Goal: Task Accomplishment & Management: Use online tool/utility

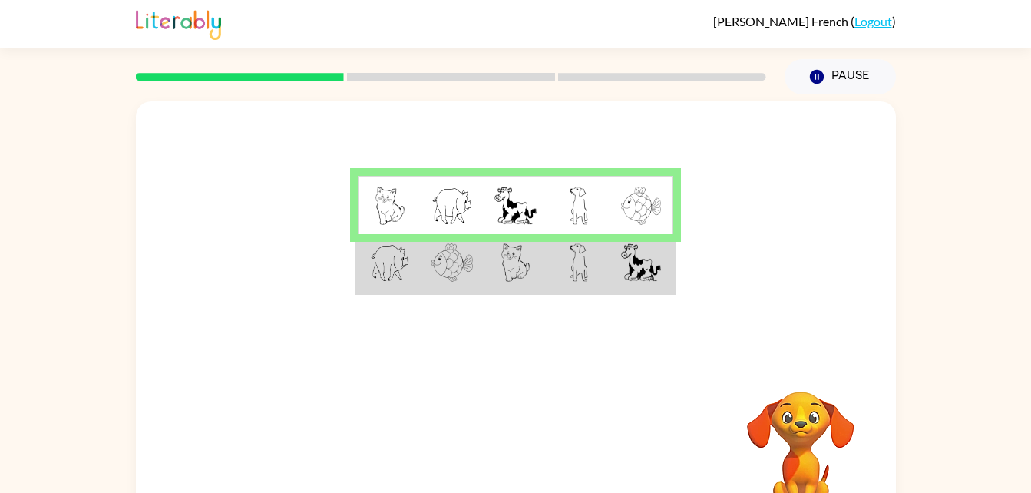
click at [638, 250] on img at bounding box center [641, 262] width 40 height 38
click at [384, 284] on td at bounding box center [389, 263] width 63 height 59
click at [376, 272] on img at bounding box center [390, 262] width 40 height 38
click at [378, 271] on img at bounding box center [390, 262] width 40 height 38
click at [382, 287] on td at bounding box center [389, 263] width 63 height 59
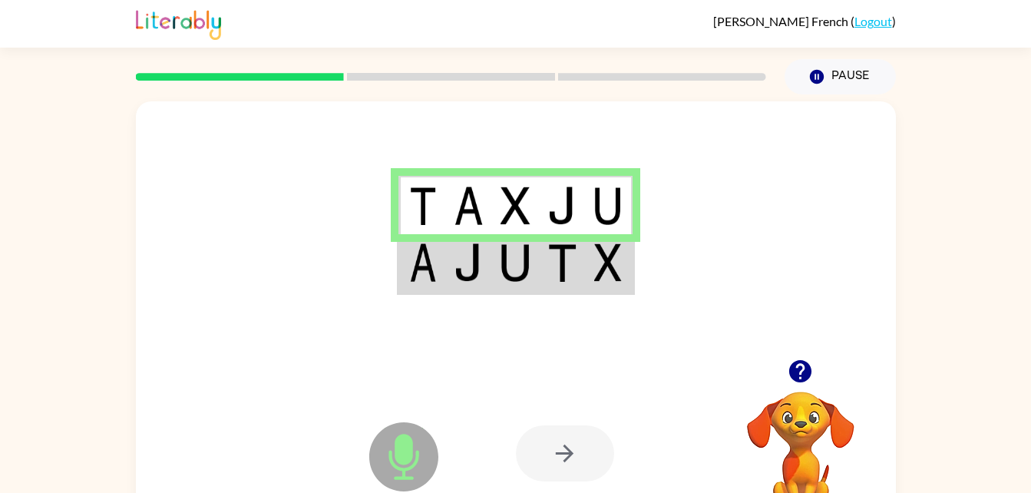
click at [622, 285] on td at bounding box center [609, 263] width 47 height 59
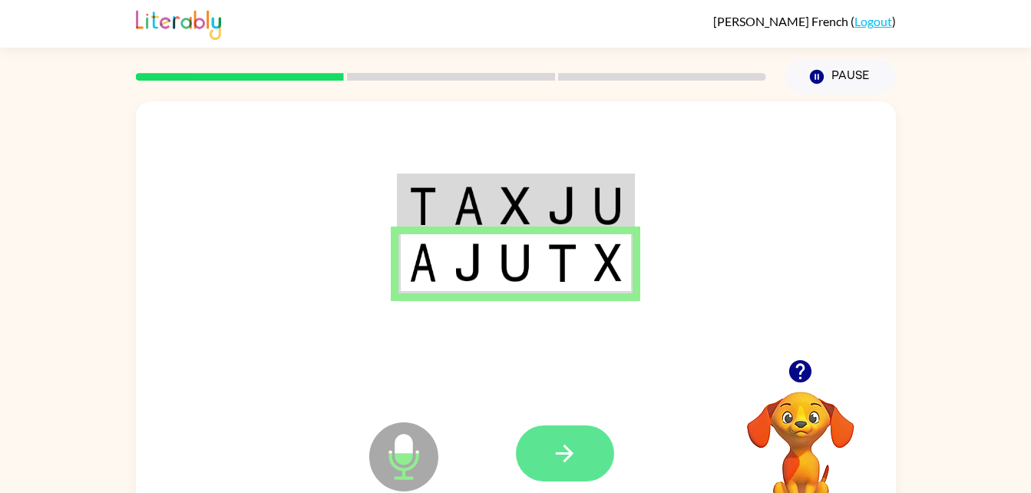
click at [580, 465] on button "button" at bounding box center [565, 453] width 98 height 56
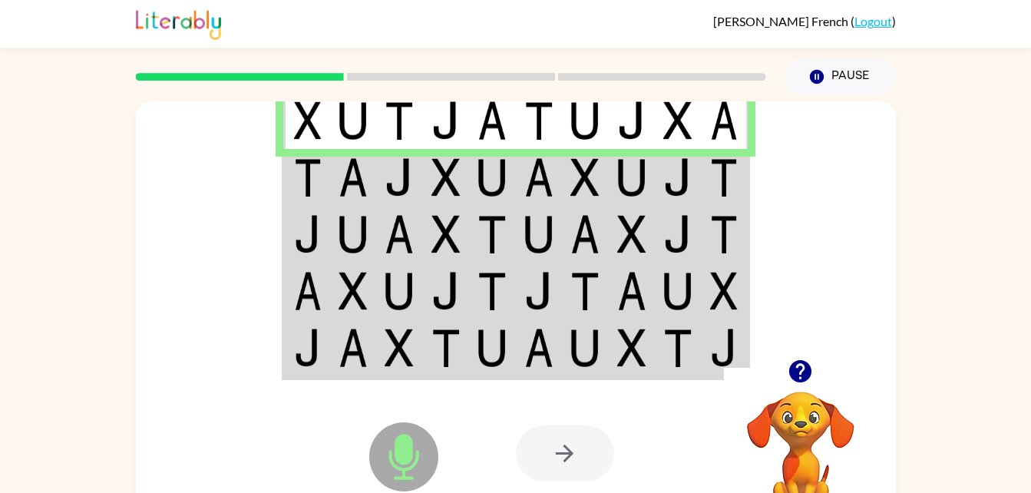
click at [301, 172] on img at bounding box center [308, 177] width 28 height 38
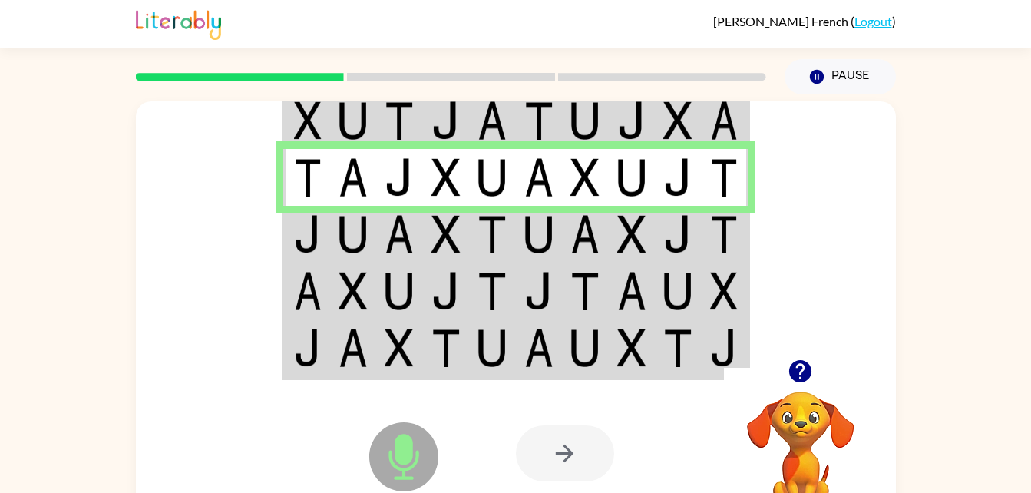
click at [306, 216] on img at bounding box center [308, 234] width 28 height 38
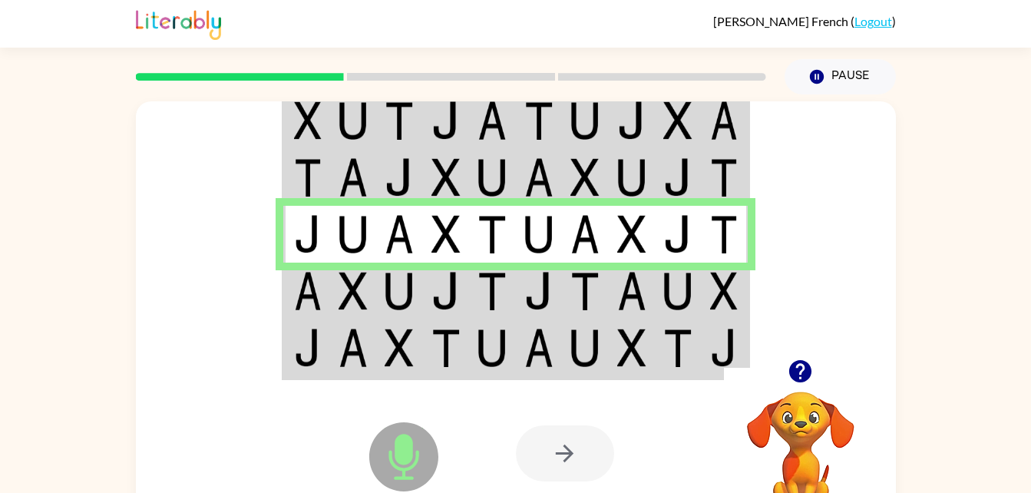
click at [315, 315] on td at bounding box center [306, 291] width 47 height 57
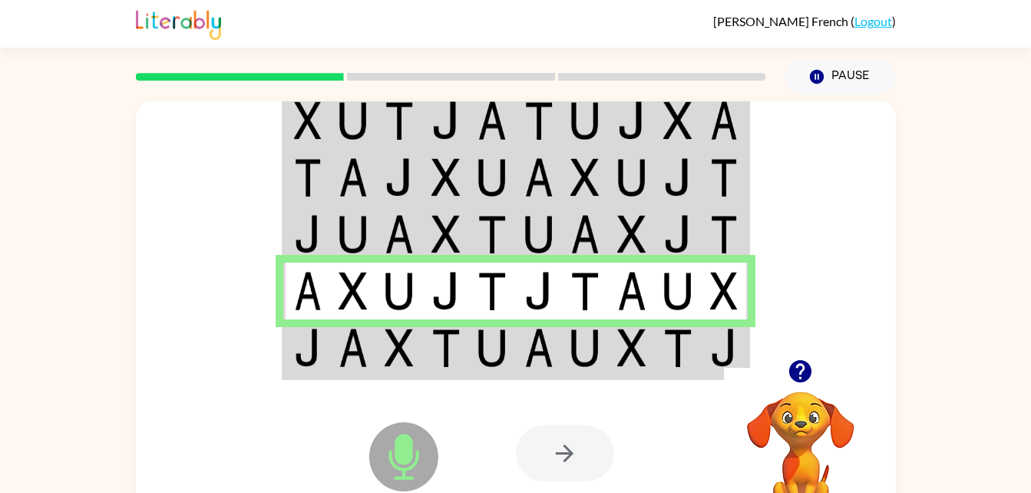
click at [314, 354] on img at bounding box center [308, 348] width 28 height 38
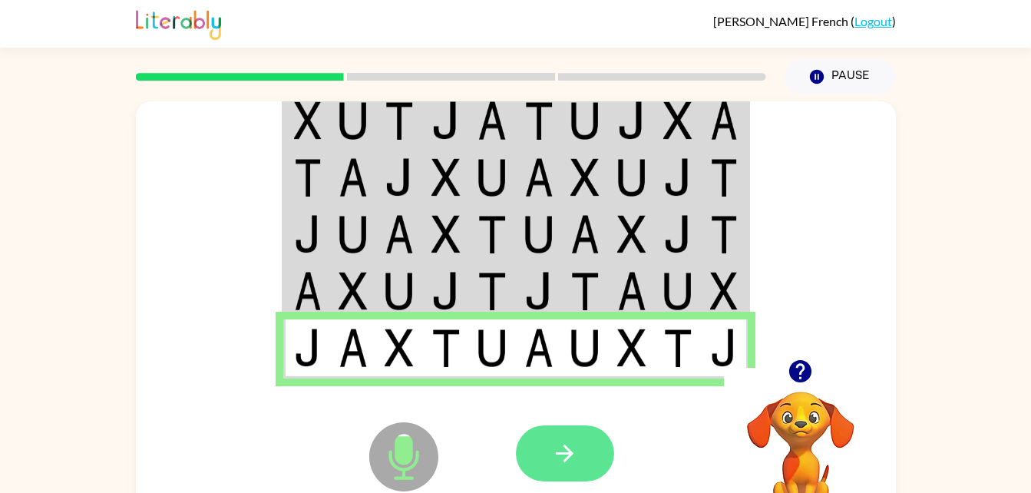
click at [567, 452] on icon "button" at bounding box center [564, 453] width 27 height 27
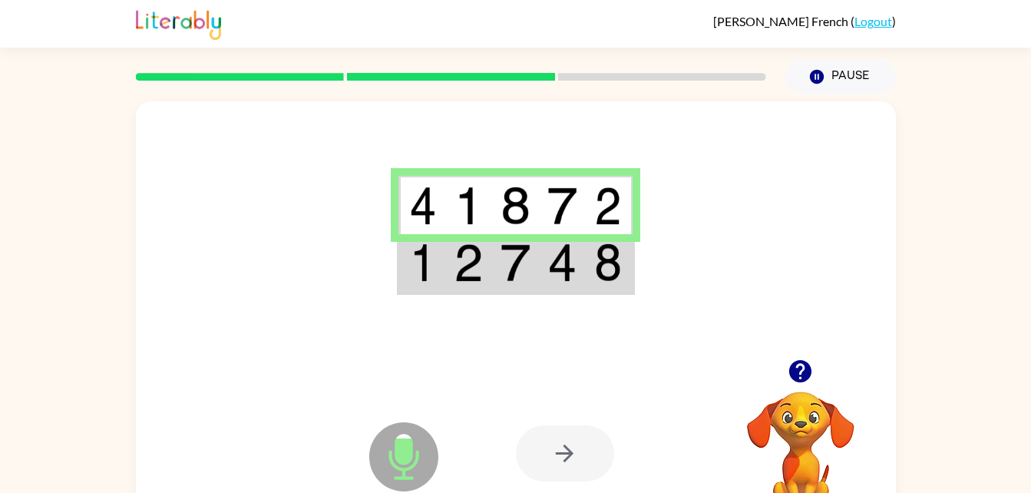
click at [480, 290] on td at bounding box center [468, 263] width 47 height 59
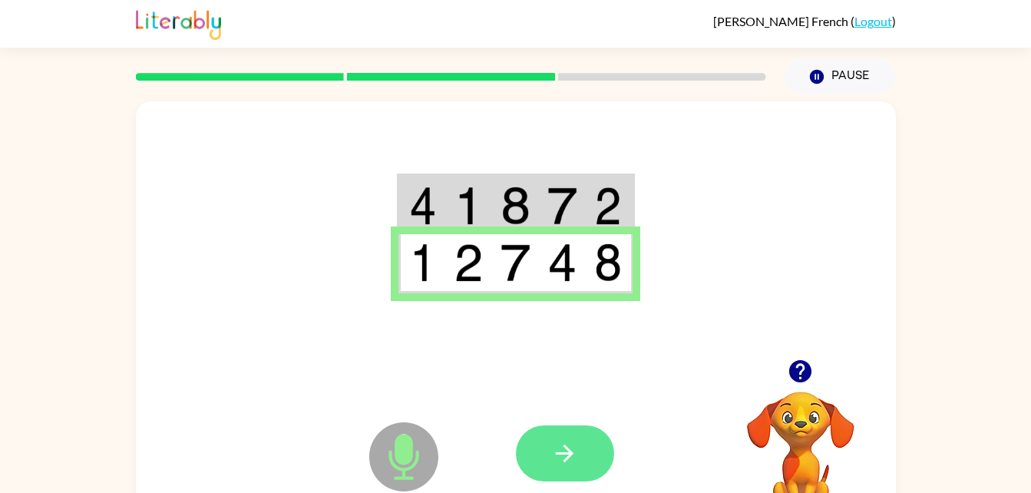
click at [568, 449] on icon "button" at bounding box center [565, 454] width 18 height 18
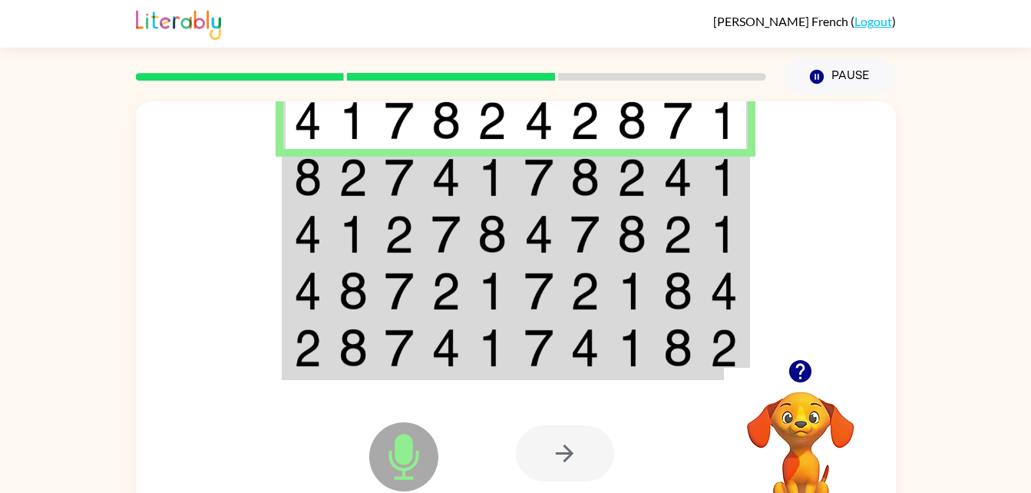
click at [747, 182] on td at bounding box center [725, 177] width 47 height 57
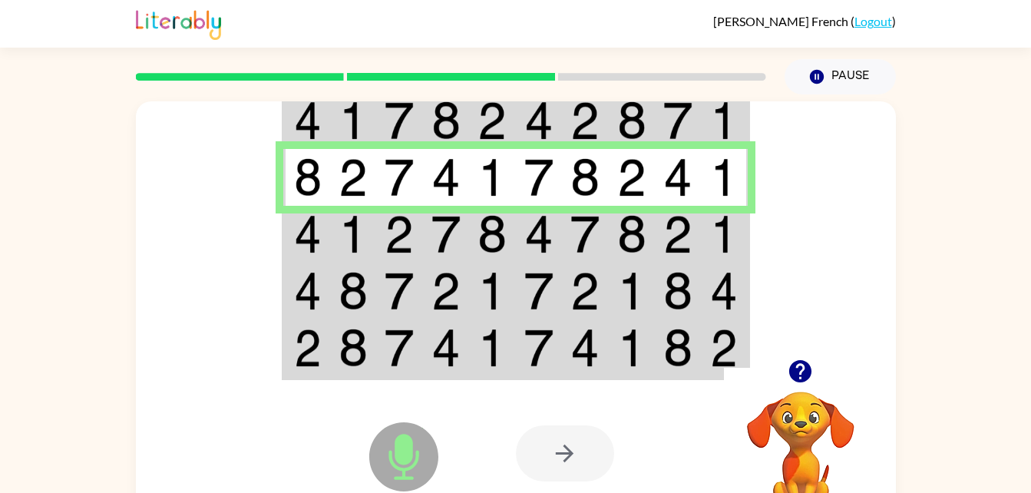
click at [731, 247] on img at bounding box center [724, 234] width 28 height 38
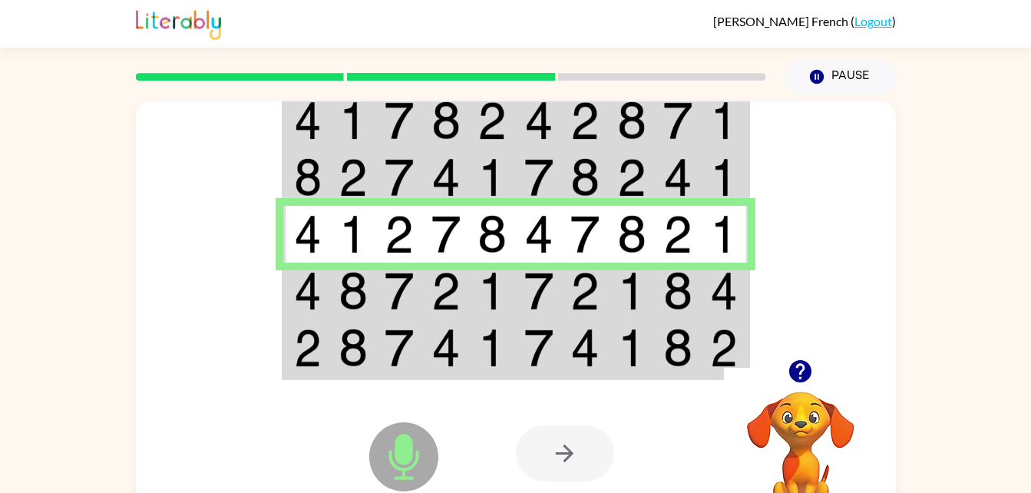
click at [757, 306] on div at bounding box center [516, 230] width 760 height 258
click at [740, 321] on td at bounding box center [725, 349] width 47 height 59
click at [746, 296] on td at bounding box center [725, 291] width 47 height 57
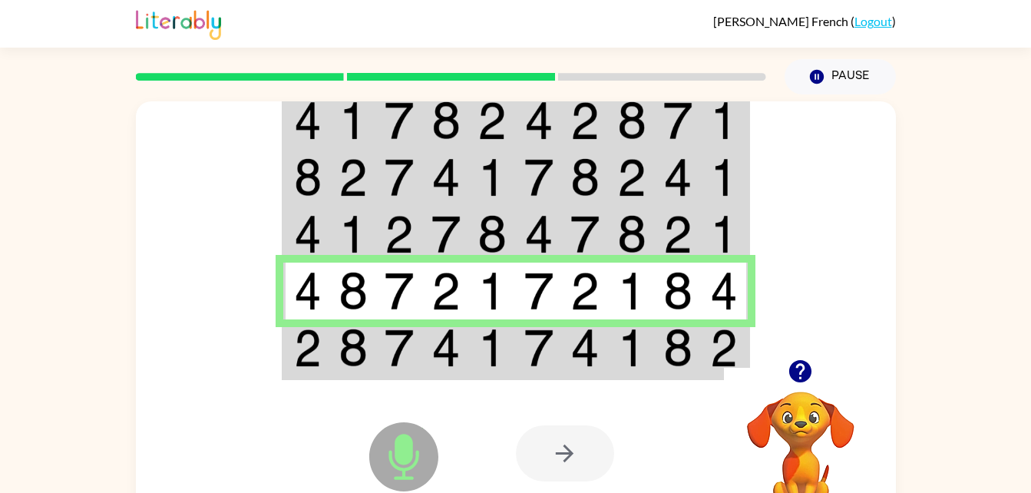
click at [760, 371] on div at bounding box center [801, 371] width 154 height 39
click at [748, 377] on div at bounding box center [801, 371] width 154 height 39
click at [745, 353] on div at bounding box center [801, 371] width 154 height 39
click at [300, 376] on div "Microphone The Microphone is here when it is your turn to talk" at bounding box center [366, 418] width 153 height 102
click at [286, 369] on div "Microphone The Microphone is here when it is your turn to talk Your browser mus…" at bounding box center [516, 453] width 760 height 173
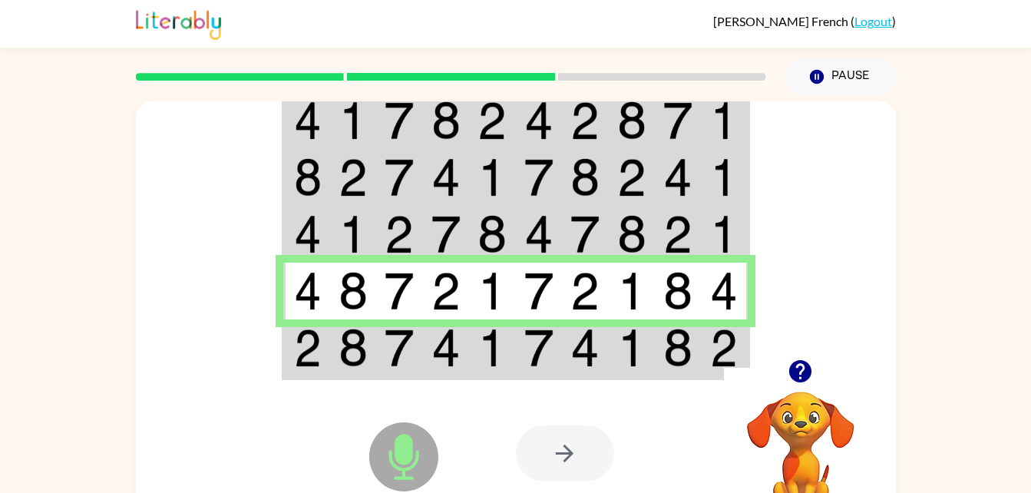
click at [332, 359] on td at bounding box center [353, 349] width 47 height 59
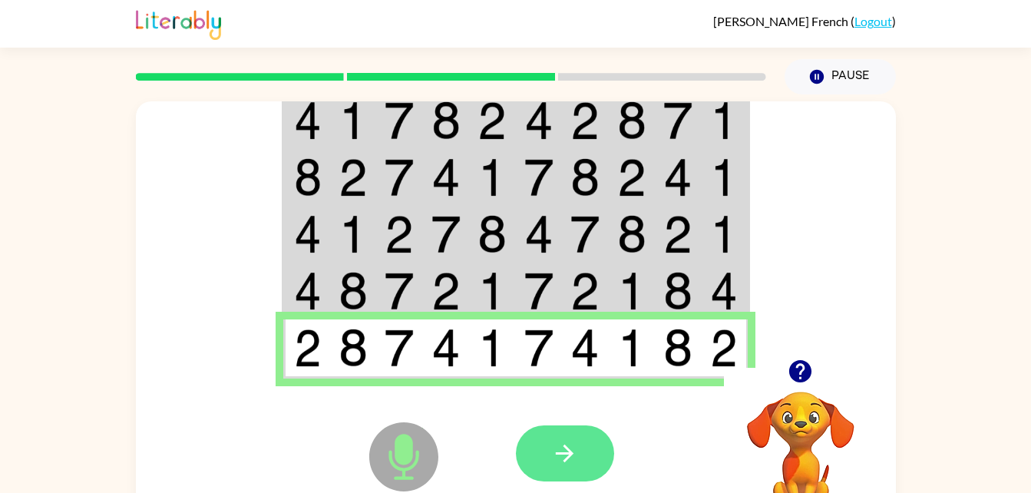
click at [583, 443] on button "button" at bounding box center [565, 453] width 98 height 56
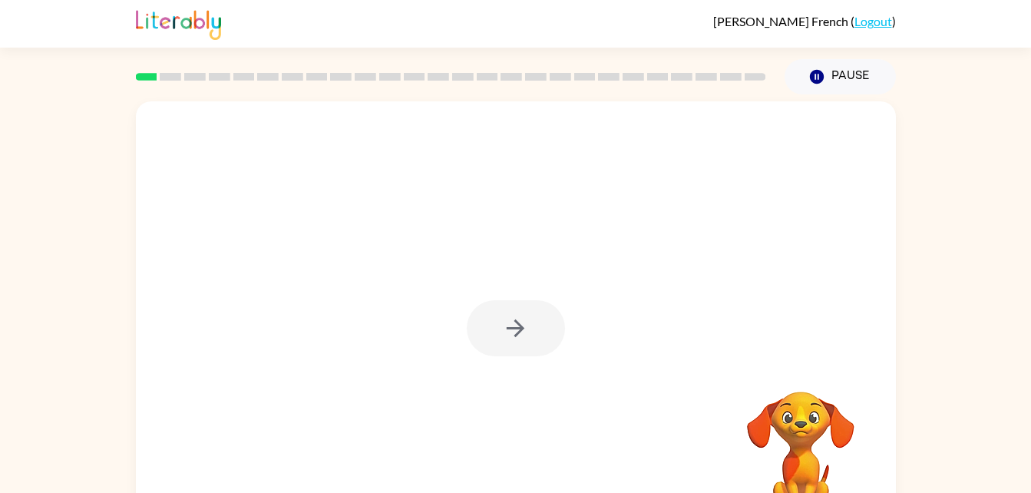
click at [500, 343] on div at bounding box center [516, 328] width 98 height 56
click at [528, 339] on icon "button" at bounding box center [515, 328] width 27 height 27
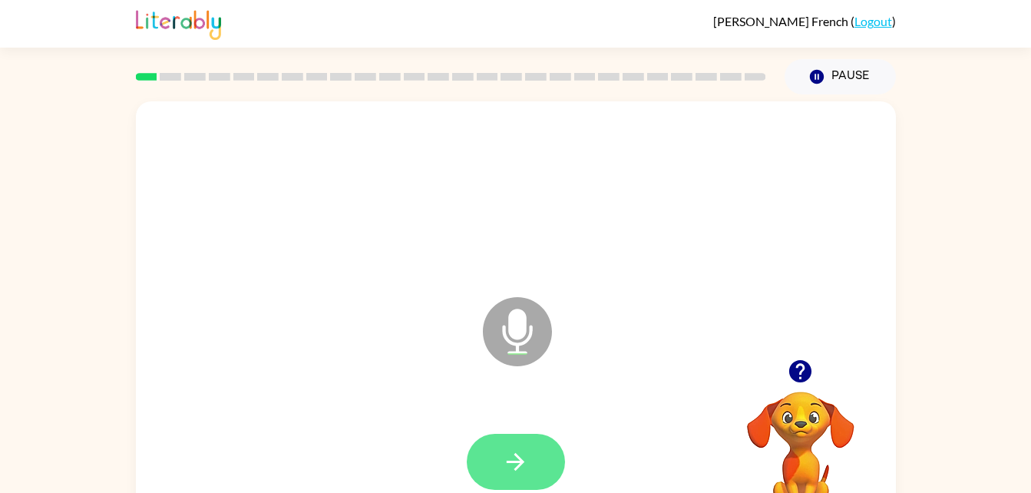
click at [522, 444] on button "button" at bounding box center [516, 462] width 98 height 56
click at [522, 449] on icon "button" at bounding box center [515, 462] width 27 height 27
click at [512, 459] on icon "button" at bounding box center [515, 462] width 27 height 27
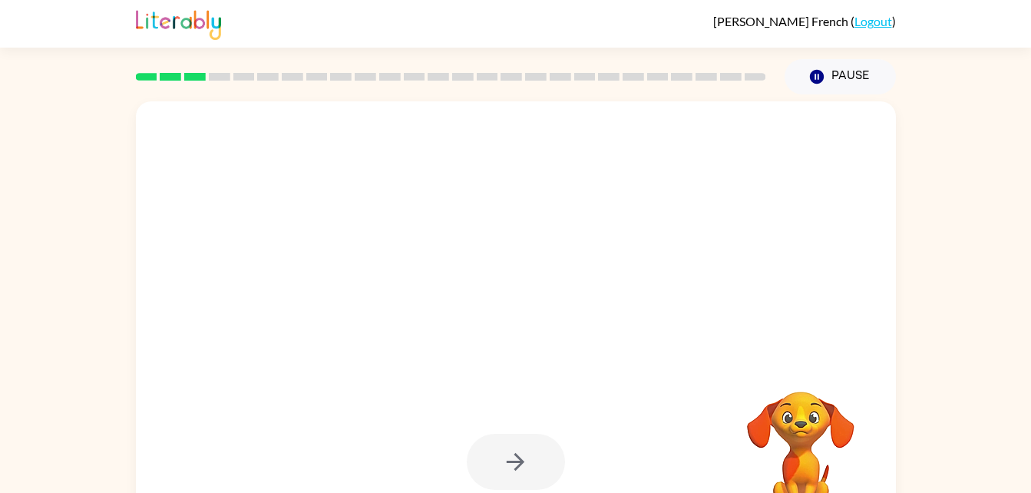
click at [800, 434] on video "Your browser must support playing .mp4 files to use Literably. Please try using…" at bounding box center [801, 445] width 154 height 154
click at [813, 429] on video "Your browser must support playing .mp4 files to use Literably. Please try using…" at bounding box center [801, 445] width 154 height 154
click at [842, 65] on button "Pause Pause" at bounding box center [840, 76] width 111 height 35
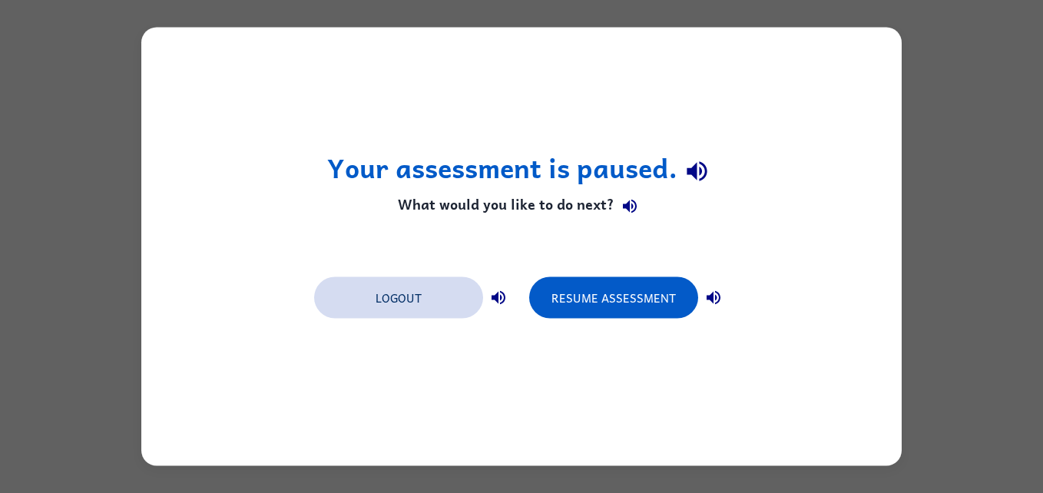
click at [432, 291] on button "Logout" at bounding box center [398, 297] width 169 height 41
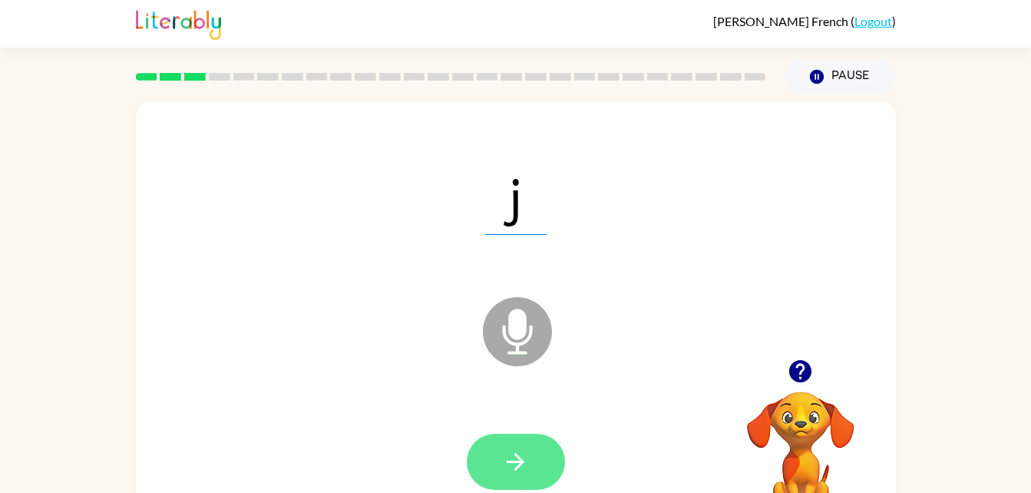
click at [528, 472] on icon "button" at bounding box center [515, 462] width 27 height 27
click at [543, 469] on button "button" at bounding box center [516, 462] width 98 height 56
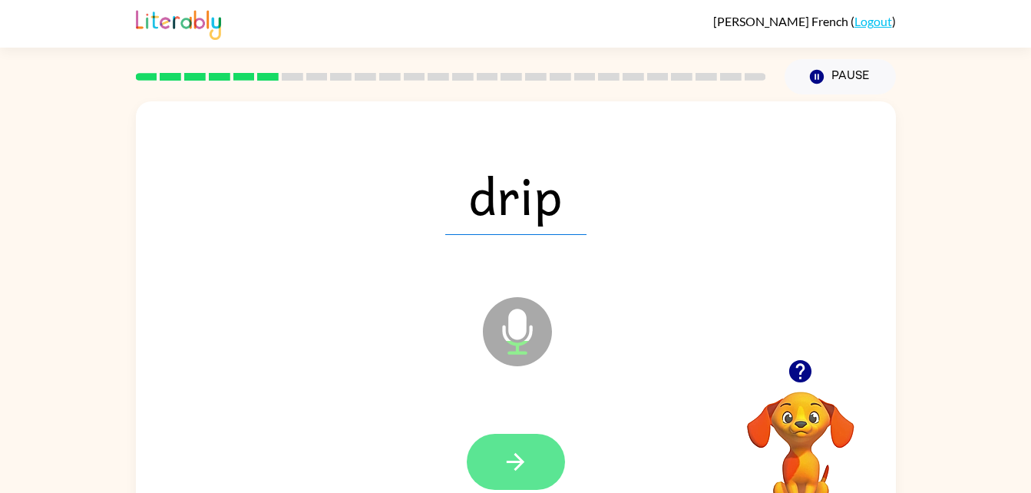
click at [518, 435] on button "button" at bounding box center [516, 462] width 98 height 56
click at [521, 459] on icon "button" at bounding box center [515, 462] width 27 height 27
click at [524, 452] on icon "button" at bounding box center [515, 462] width 27 height 27
click at [512, 466] on icon "button" at bounding box center [515, 462] width 27 height 27
click at [535, 439] on button "button" at bounding box center [516, 462] width 98 height 56
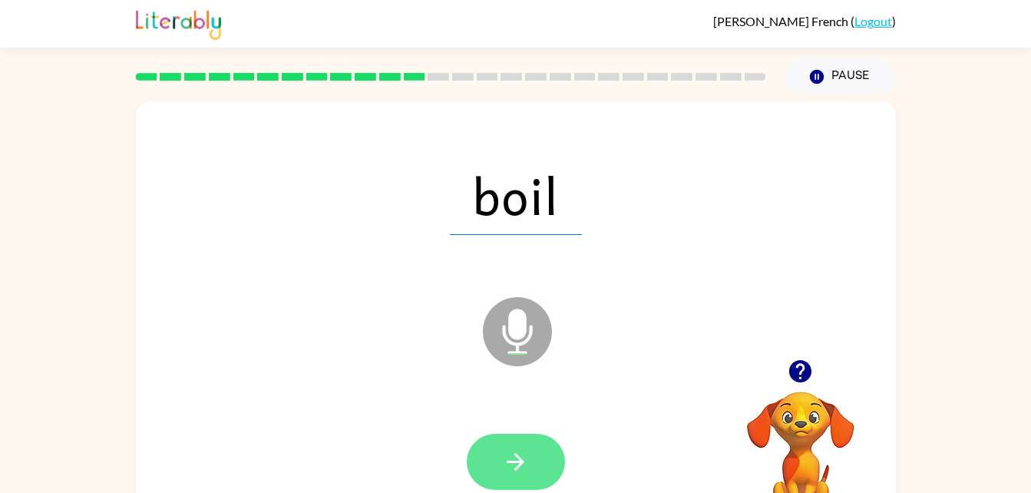
click at [517, 475] on icon "button" at bounding box center [515, 462] width 27 height 27
click at [533, 452] on button "button" at bounding box center [516, 462] width 98 height 56
click at [531, 438] on button "button" at bounding box center [516, 462] width 98 height 56
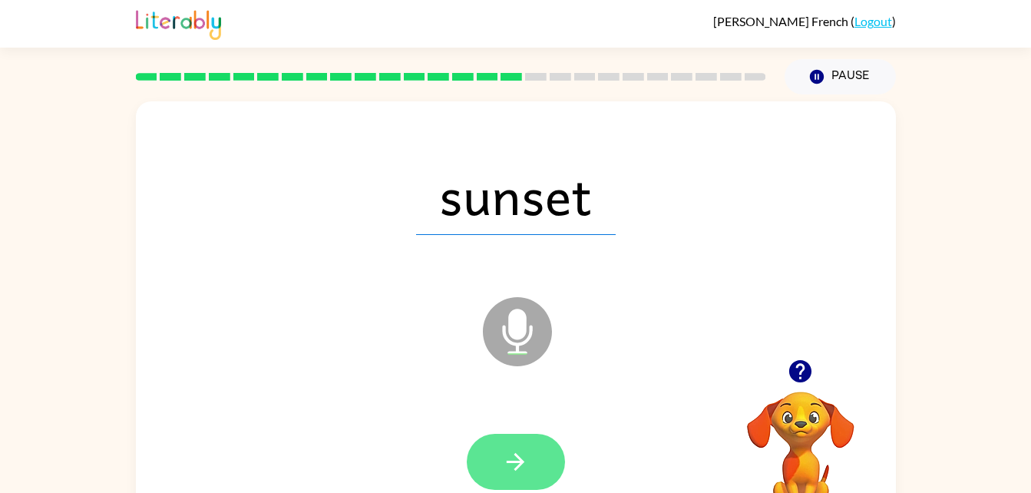
click at [521, 445] on button "button" at bounding box center [516, 462] width 98 height 56
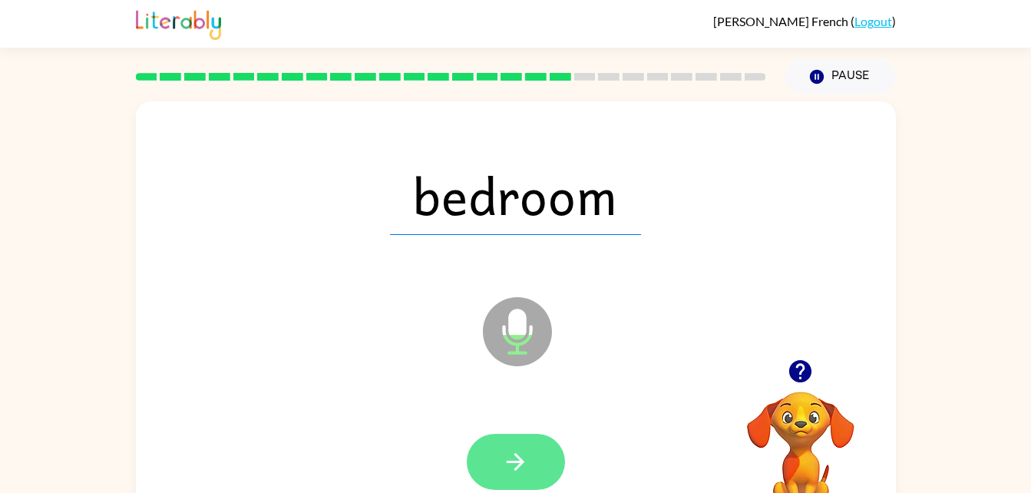
click at [500, 469] on button "button" at bounding box center [516, 462] width 98 height 56
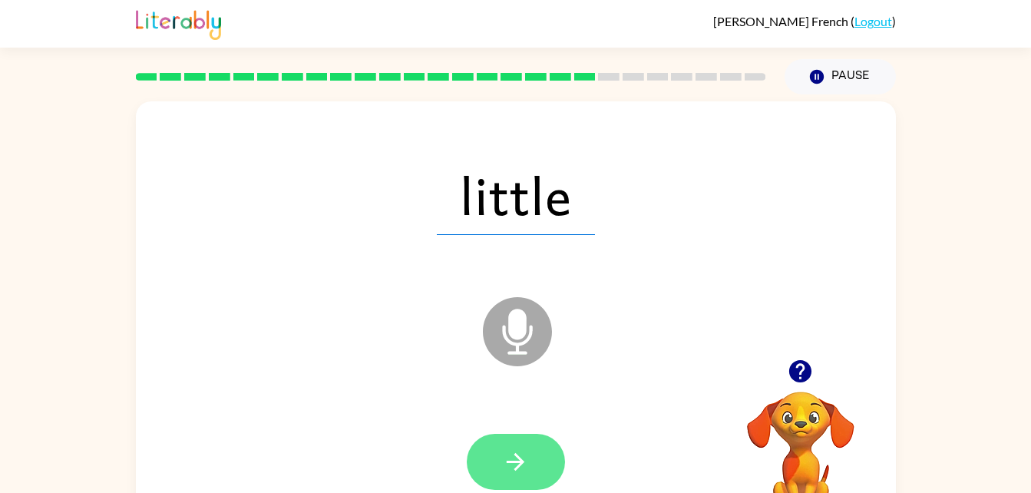
click at [517, 453] on icon "button" at bounding box center [515, 462] width 27 height 27
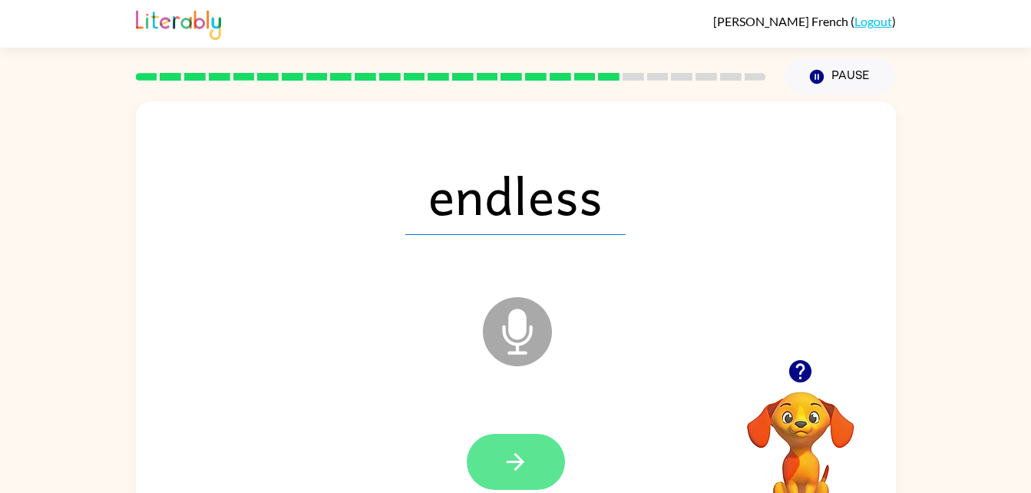
click at [514, 439] on button "button" at bounding box center [516, 462] width 98 height 56
click at [535, 453] on button "button" at bounding box center [516, 462] width 98 height 56
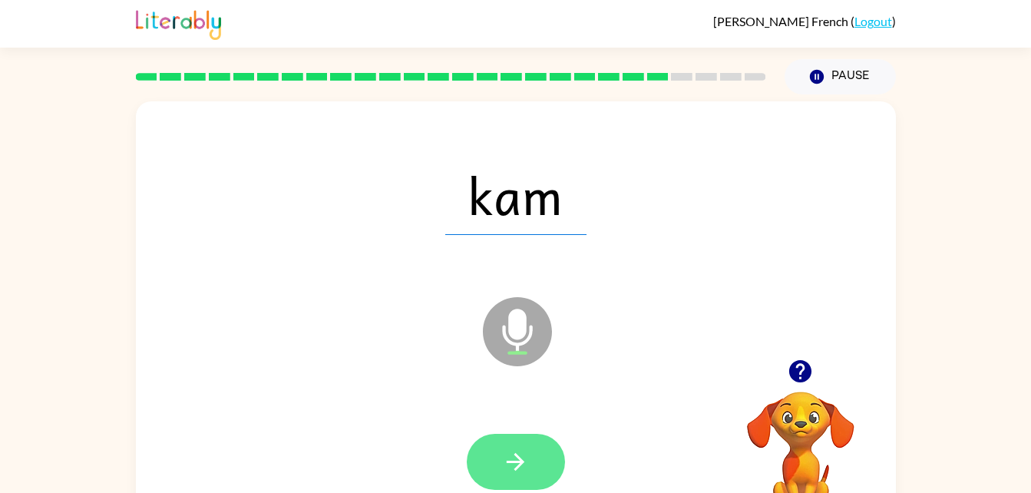
click at [518, 469] on icon "button" at bounding box center [515, 462] width 27 height 27
click at [524, 459] on icon "button" at bounding box center [515, 462] width 27 height 27
click at [538, 461] on button "button" at bounding box center [516, 462] width 98 height 56
click at [505, 455] on icon "button" at bounding box center [515, 462] width 27 height 27
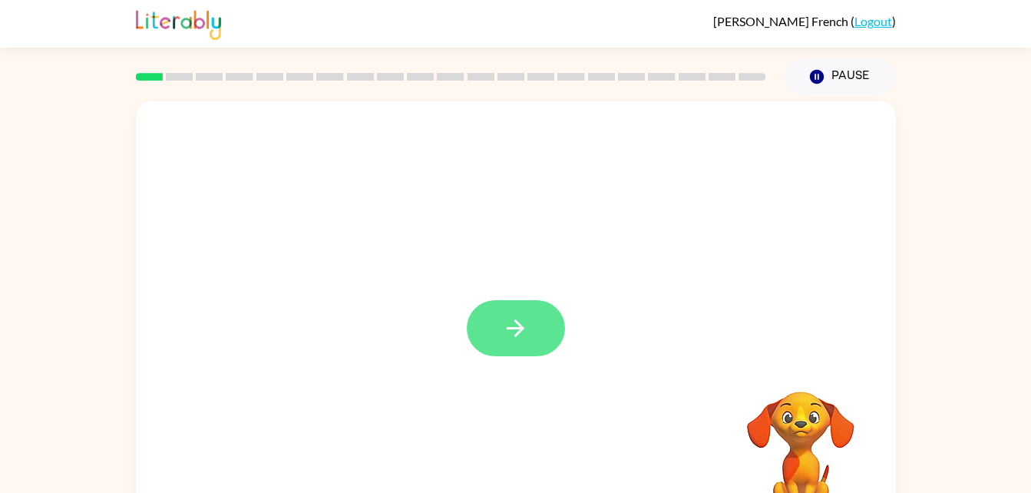
click at [516, 332] on icon "button" at bounding box center [515, 328] width 27 height 27
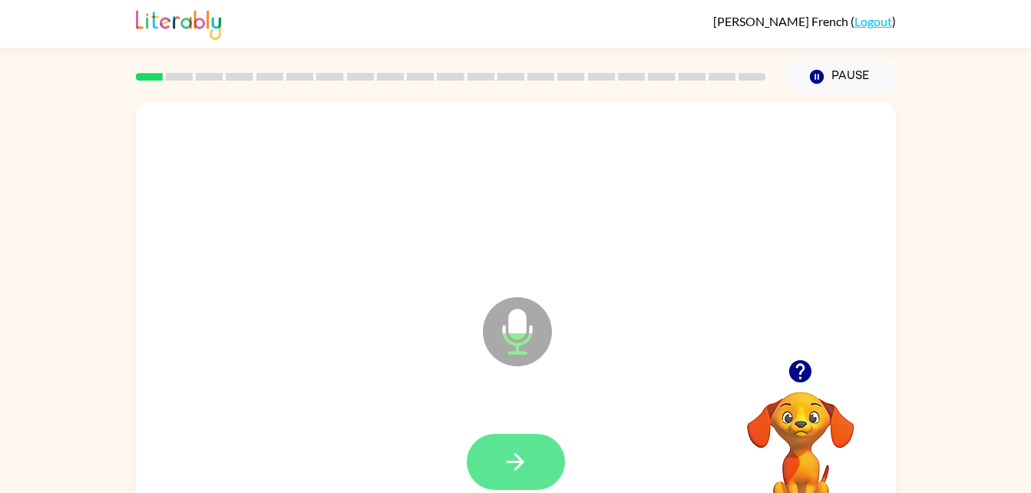
click at [525, 459] on icon "button" at bounding box center [515, 462] width 27 height 27
click at [538, 452] on button "button" at bounding box center [516, 462] width 98 height 56
click at [528, 459] on icon "button" at bounding box center [515, 462] width 27 height 27
click at [540, 449] on button "button" at bounding box center [516, 462] width 98 height 56
click at [527, 458] on icon "button" at bounding box center [515, 462] width 27 height 27
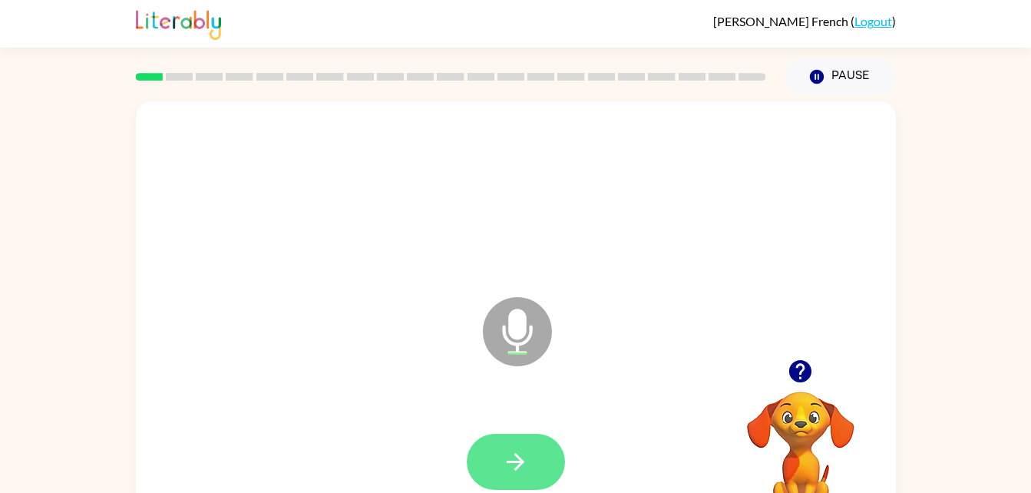
click at [516, 444] on button "button" at bounding box center [516, 462] width 98 height 56
click at [515, 447] on button "button" at bounding box center [516, 462] width 98 height 56
click at [521, 455] on icon "button" at bounding box center [515, 462] width 27 height 27
click at [514, 440] on button "button" at bounding box center [516, 462] width 98 height 56
click at [521, 474] on icon "button" at bounding box center [515, 462] width 27 height 27
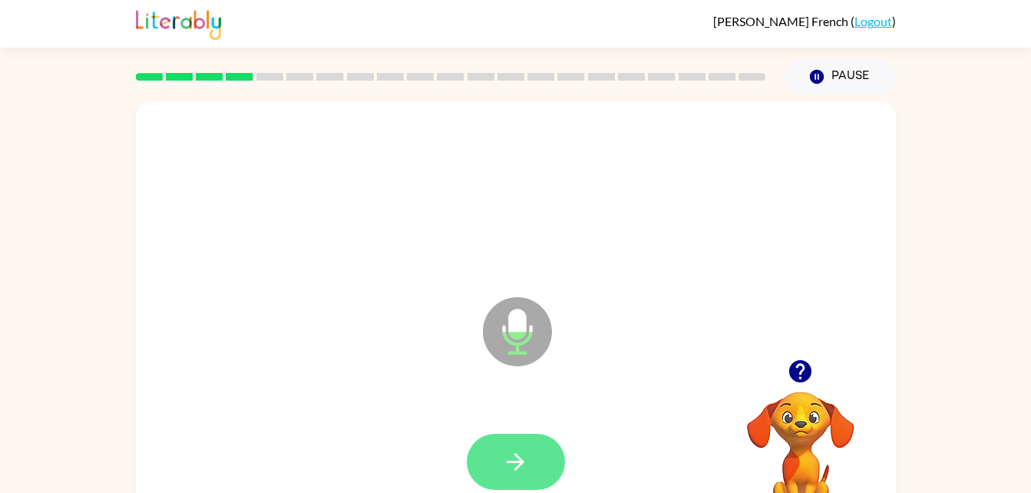
click at [512, 452] on icon "button" at bounding box center [515, 462] width 27 height 27
click at [521, 446] on button "button" at bounding box center [516, 462] width 98 height 56
click at [524, 455] on icon "button" at bounding box center [515, 462] width 27 height 27
click at [530, 462] on button "button" at bounding box center [516, 462] width 98 height 56
click at [505, 460] on icon "button" at bounding box center [515, 462] width 27 height 27
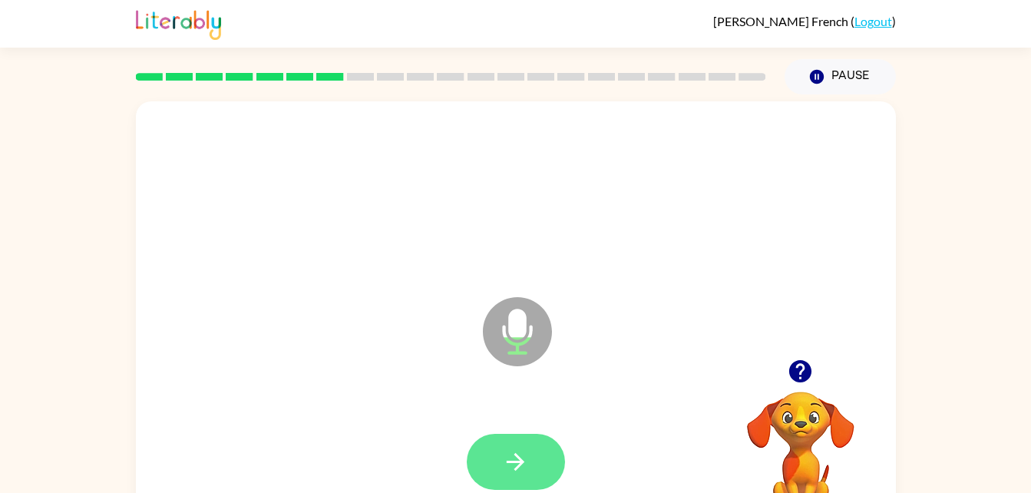
click at [526, 457] on icon "button" at bounding box center [515, 462] width 27 height 27
click at [514, 447] on button "button" at bounding box center [516, 462] width 98 height 56
click at [518, 455] on icon "button" at bounding box center [516, 462] width 18 height 18
click at [521, 435] on button "button" at bounding box center [516, 462] width 98 height 56
click at [536, 435] on button "button" at bounding box center [516, 462] width 98 height 56
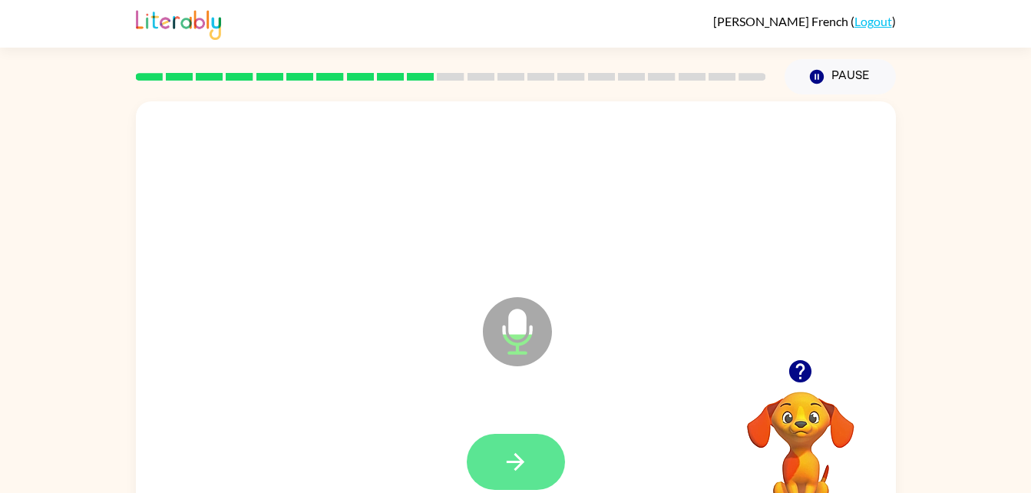
click at [528, 456] on icon "button" at bounding box center [515, 462] width 27 height 27
click at [540, 468] on button "button" at bounding box center [516, 462] width 98 height 56
click at [526, 446] on button "button" at bounding box center [516, 462] width 98 height 56
click at [518, 446] on button "button" at bounding box center [516, 462] width 98 height 56
click at [515, 454] on icon "button" at bounding box center [516, 462] width 18 height 18
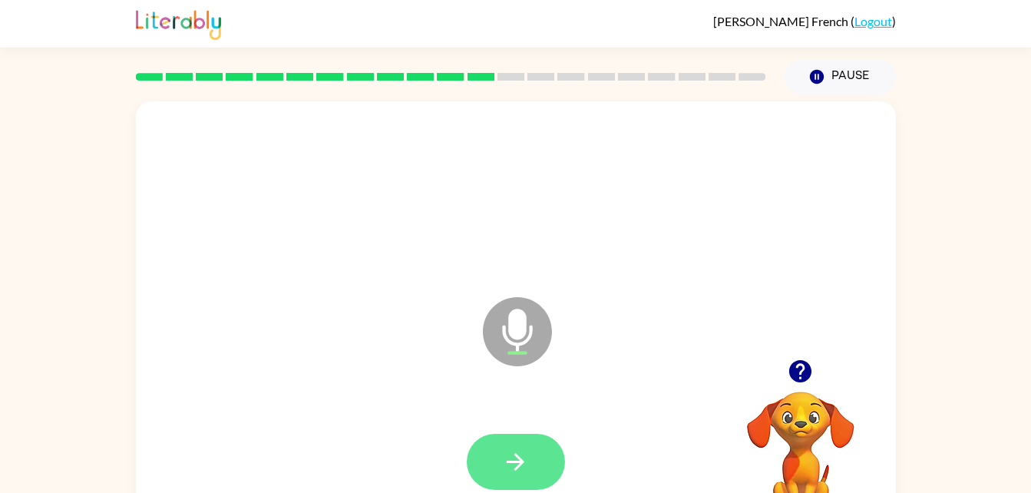
click at [515, 436] on button "button" at bounding box center [516, 462] width 98 height 56
click at [500, 424] on div at bounding box center [516, 462] width 730 height 126
click at [524, 459] on icon "button" at bounding box center [515, 462] width 27 height 27
click at [502, 446] on button "button" at bounding box center [516, 462] width 98 height 56
click at [515, 460] on icon "button" at bounding box center [515, 462] width 27 height 27
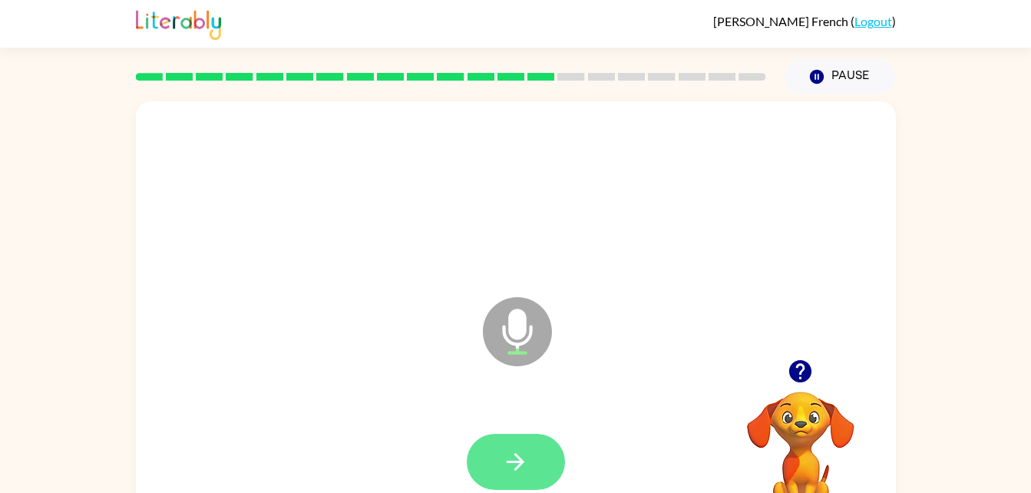
click at [507, 445] on button "button" at bounding box center [516, 462] width 98 height 56
click at [509, 462] on icon "button" at bounding box center [516, 462] width 18 height 18
click at [517, 452] on icon "button" at bounding box center [515, 462] width 27 height 27
click at [499, 450] on button "button" at bounding box center [516, 462] width 98 height 56
click at [515, 456] on icon "button" at bounding box center [515, 462] width 27 height 27
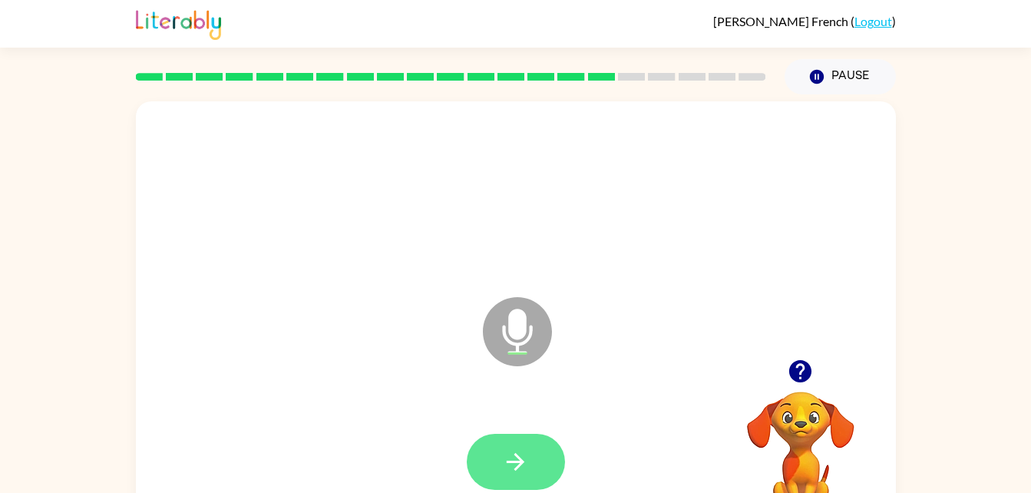
click at [510, 462] on icon "button" at bounding box center [516, 462] width 18 height 18
click at [495, 449] on button "button" at bounding box center [516, 462] width 98 height 56
click at [521, 459] on icon "button" at bounding box center [516, 462] width 18 height 18
click at [492, 470] on button "button" at bounding box center [516, 462] width 98 height 56
click at [520, 450] on icon "button" at bounding box center [515, 462] width 27 height 27
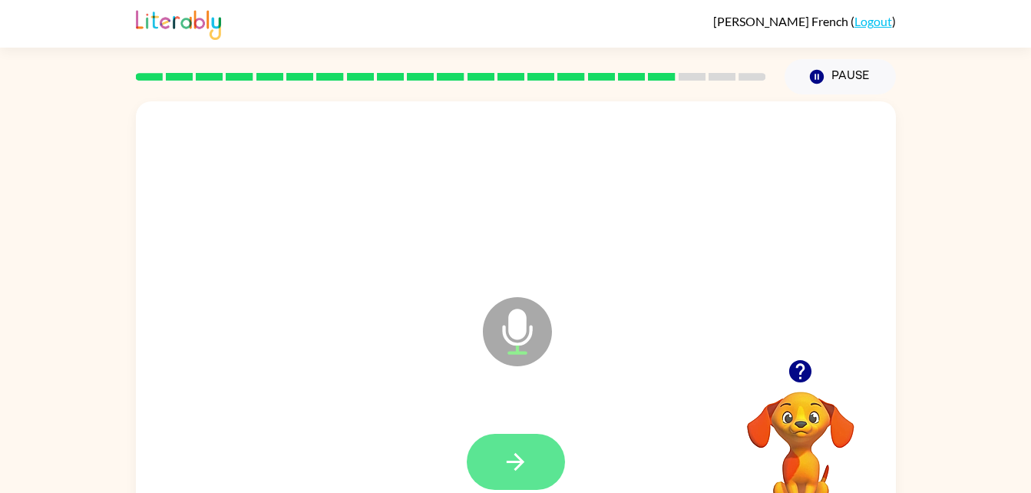
click at [515, 445] on button "button" at bounding box center [516, 462] width 98 height 56
click at [504, 456] on icon "button" at bounding box center [515, 462] width 27 height 27
click at [513, 460] on icon "button" at bounding box center [515, 462] width 27 height 27
click at [521, 470] on icon "button" at bounding box center [515, 462] width 27 height 27
click at [508, 436] on button "button" at bounding box center [516, 462] width 98 height 56
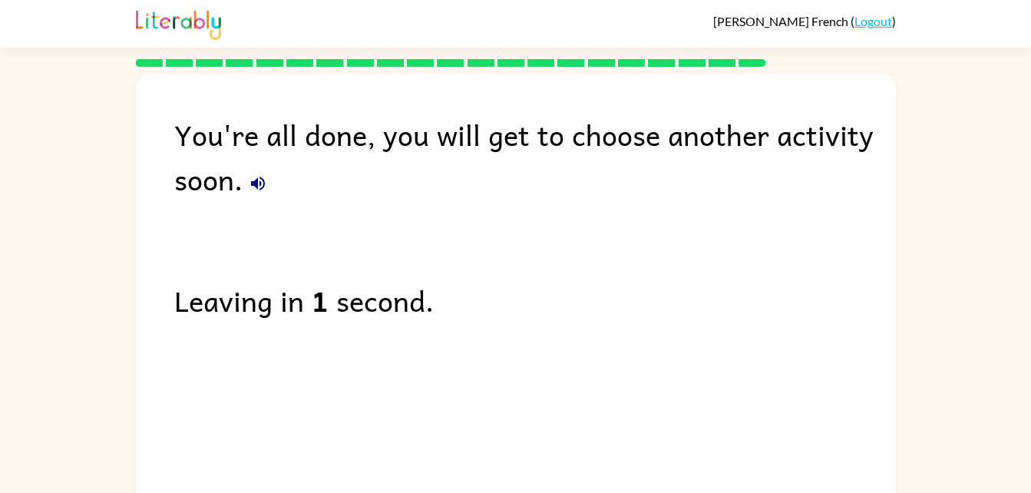
click at [775, 326] on div "You're all done, you will get to choose another activity soon. Leaving in 1 sec…" at bounding box center [516, 289] width 760 height 431
